Goal: Information Seeking & Learning: Find specific fact

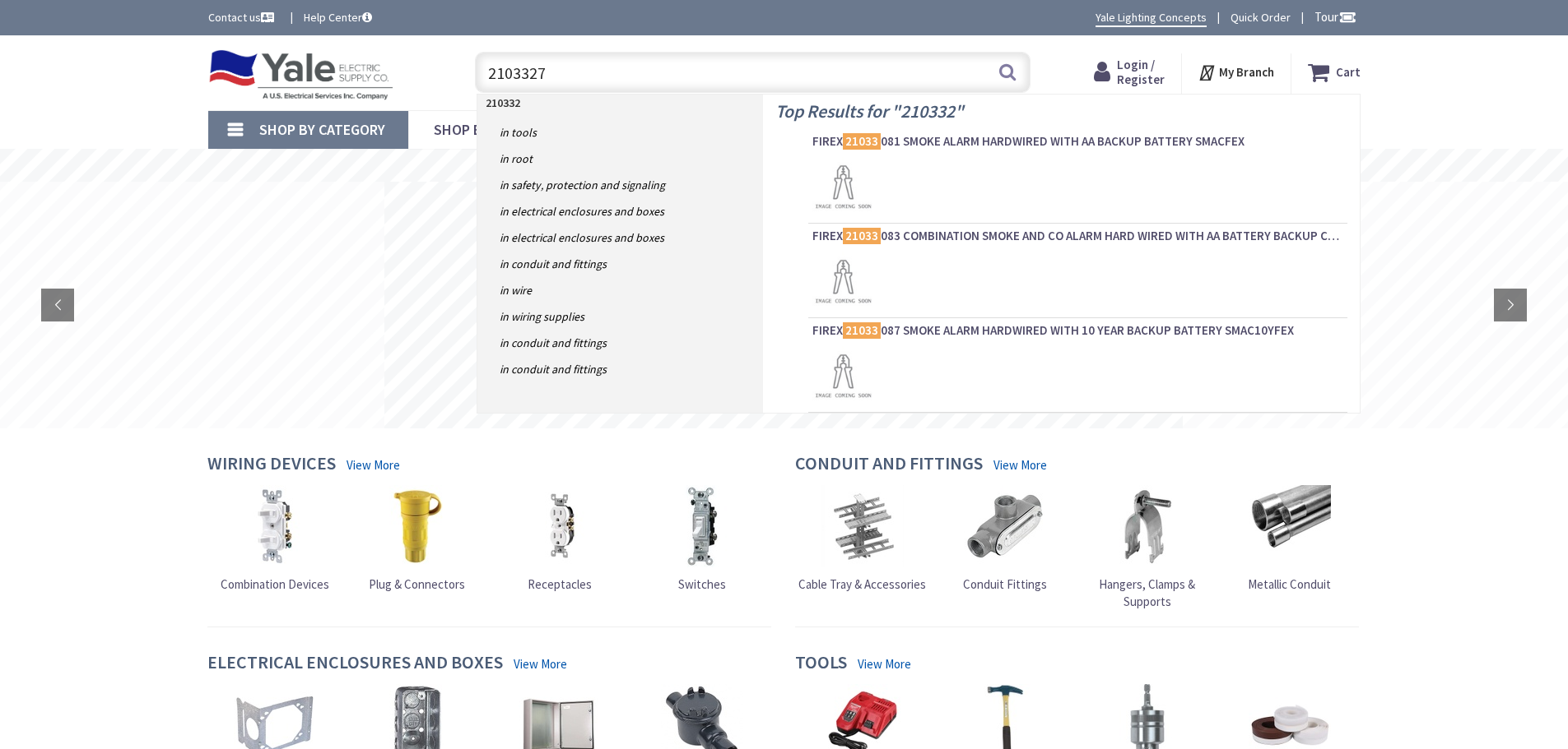
type input "21033275"
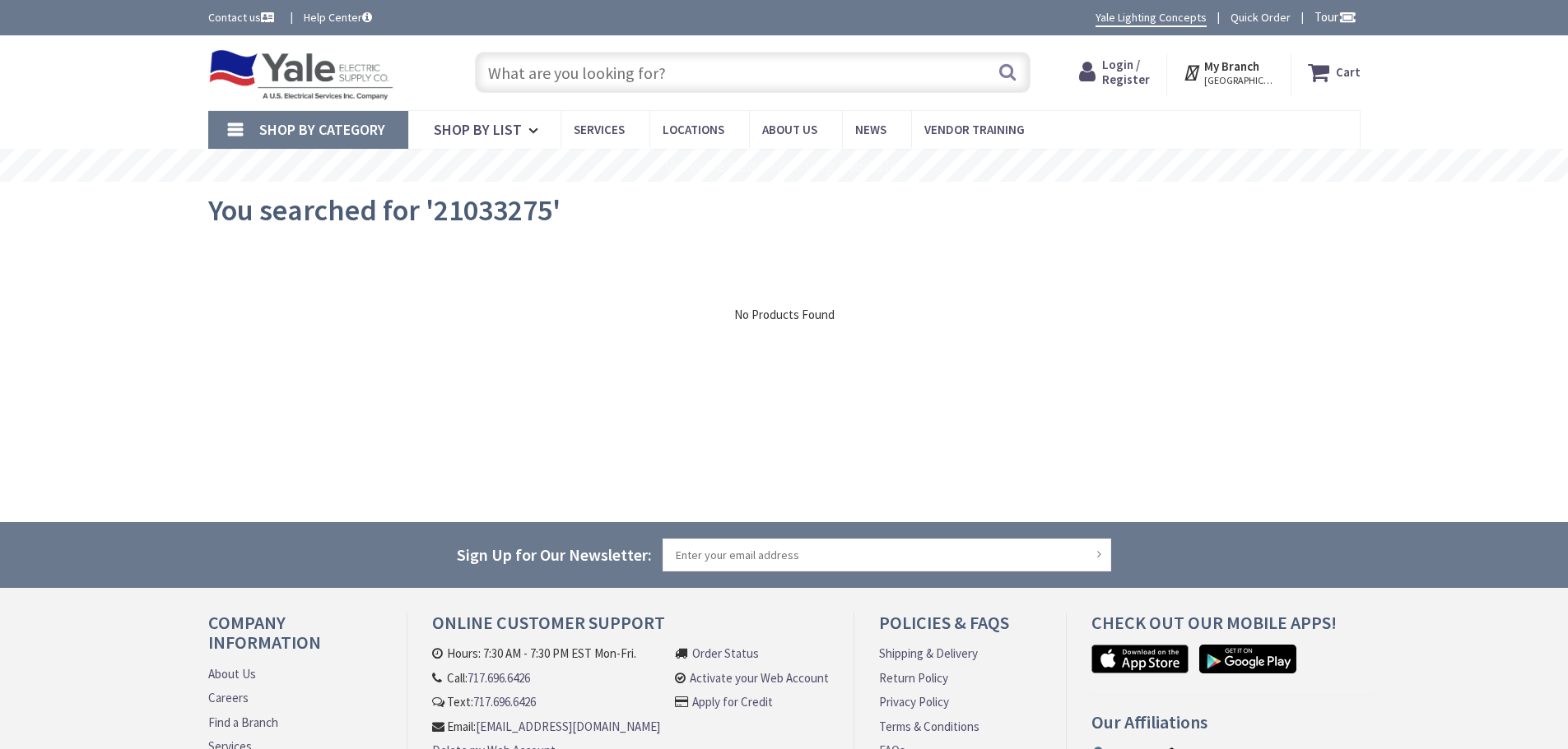
click at [564, 71] on input "text" at bounding box center [752, 72] width 555 height 42
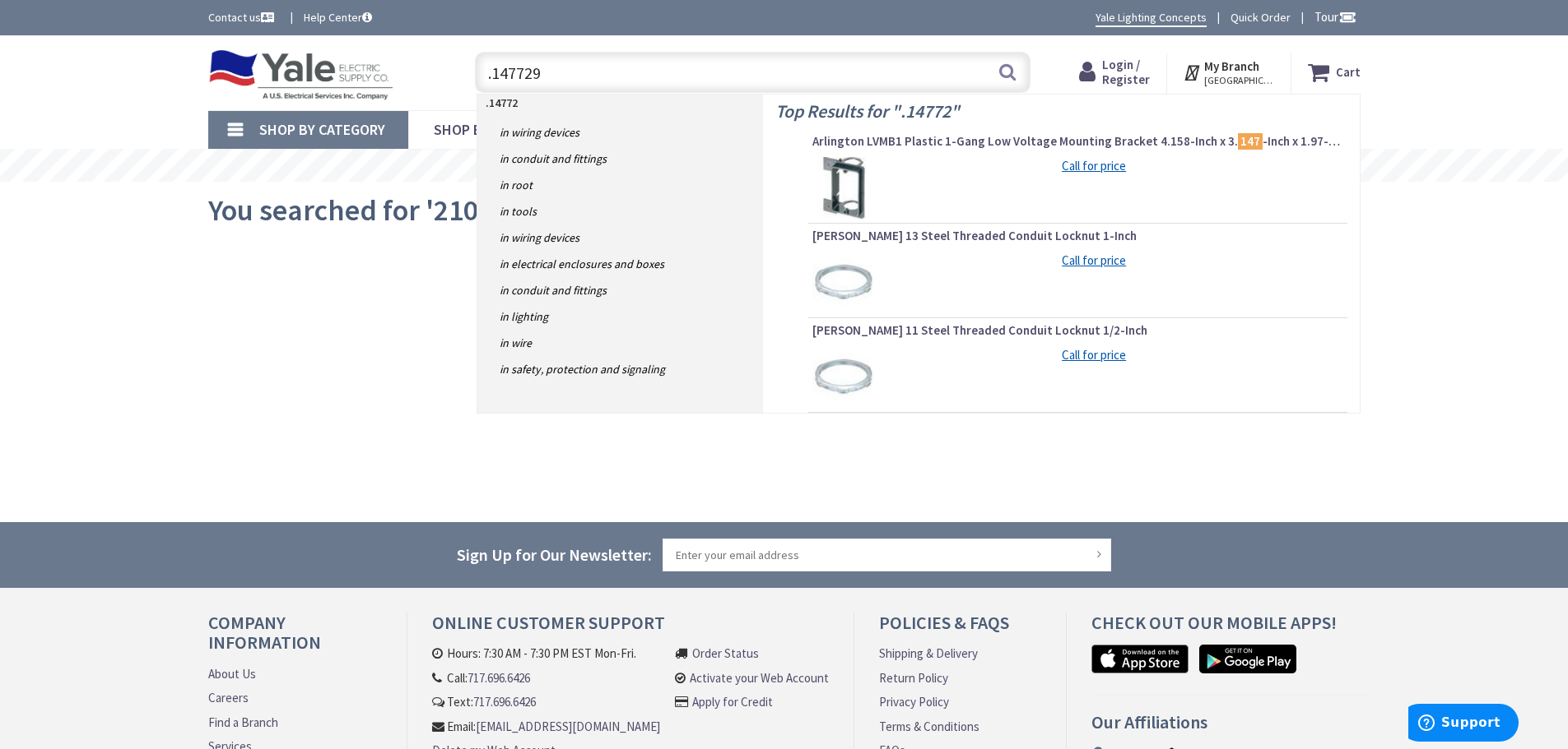
type input ".1477299"
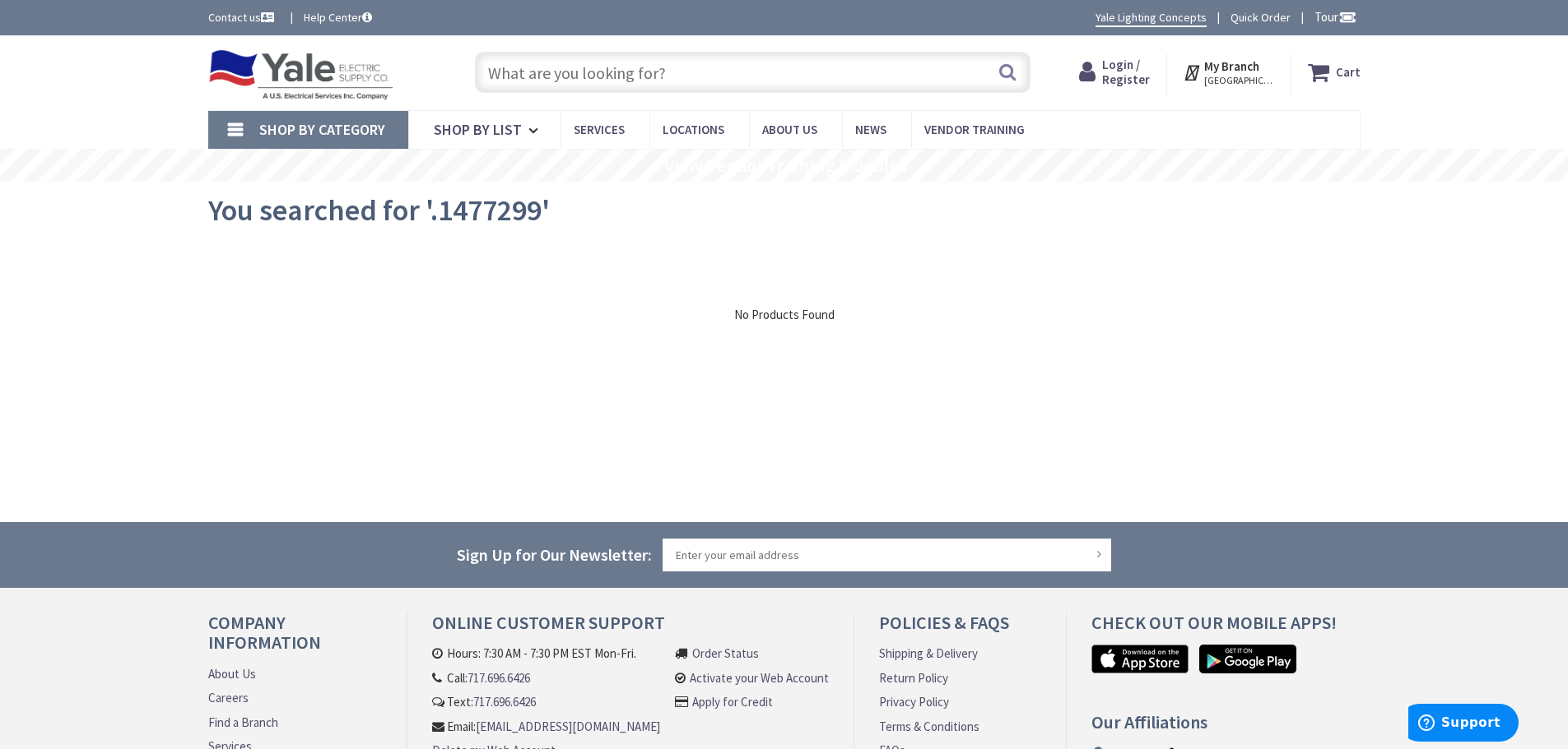
click at [564, 74] on input "text" at bounding box center [752, 72] width 555 height 42
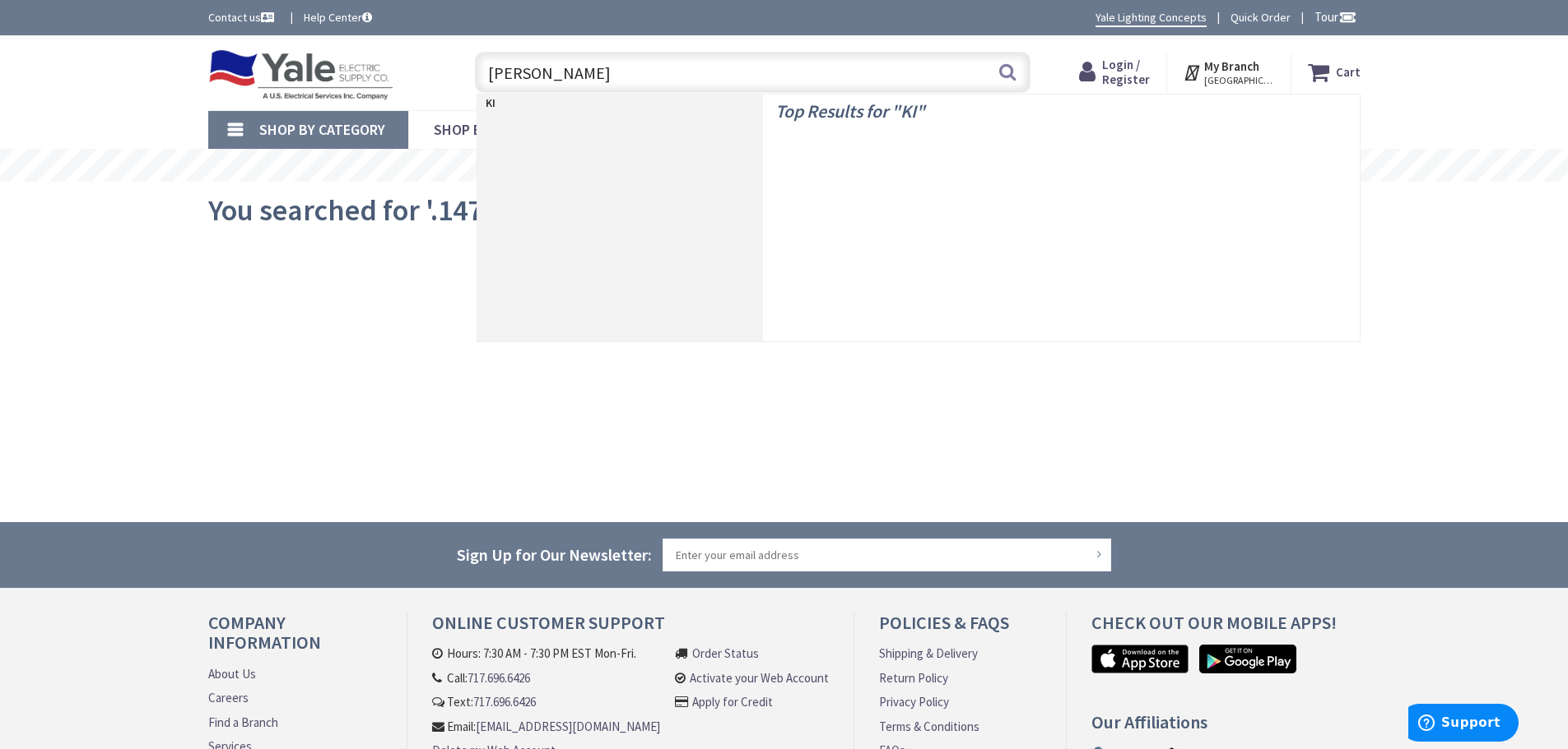
type input "KIDDE"
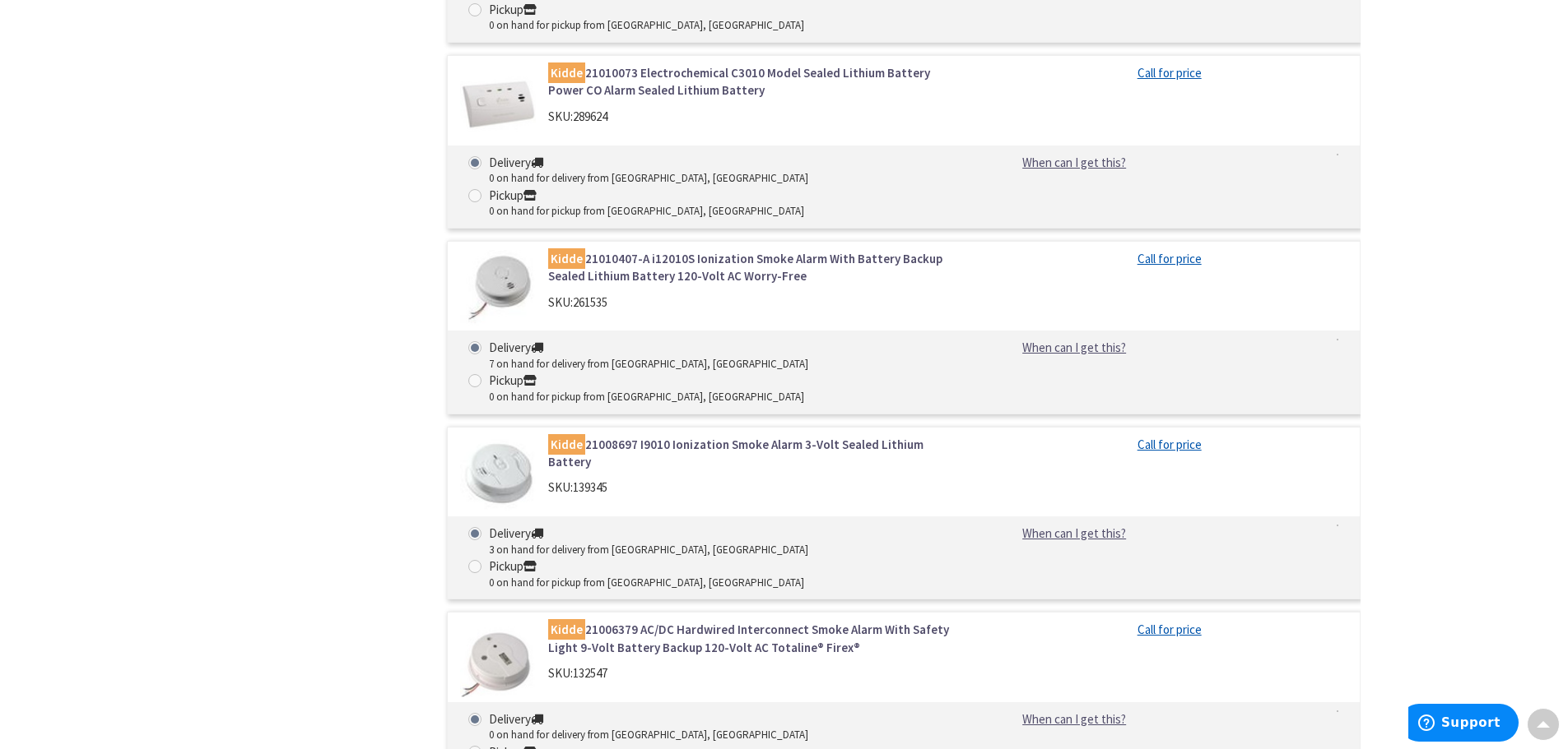
scroll to position [3126, 0]
